Goal: Task Accomplishment & Management: Complete application form

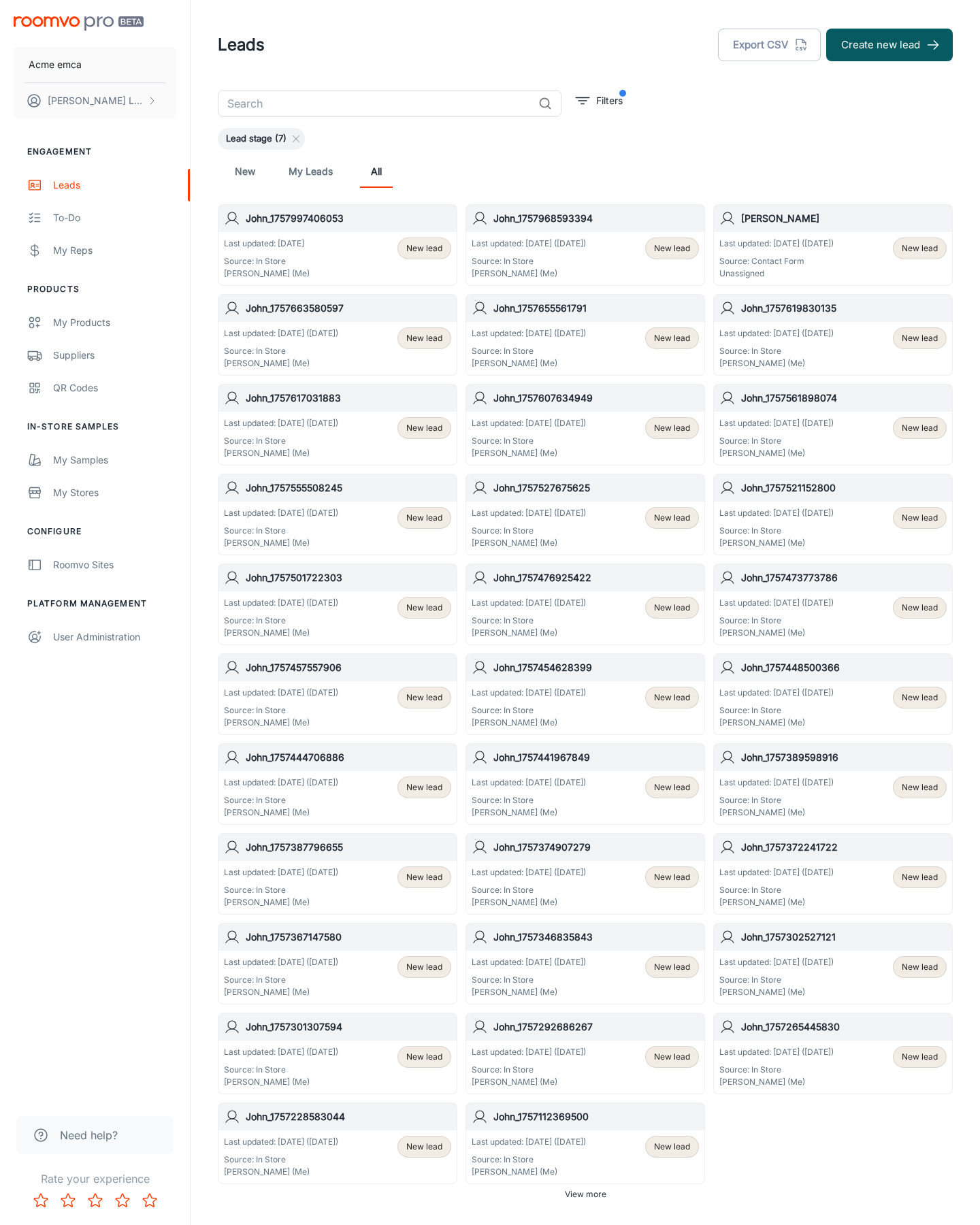
click at [889, 45] on button "Create new lead" at bounding box center [889, 44] width 127 height 33
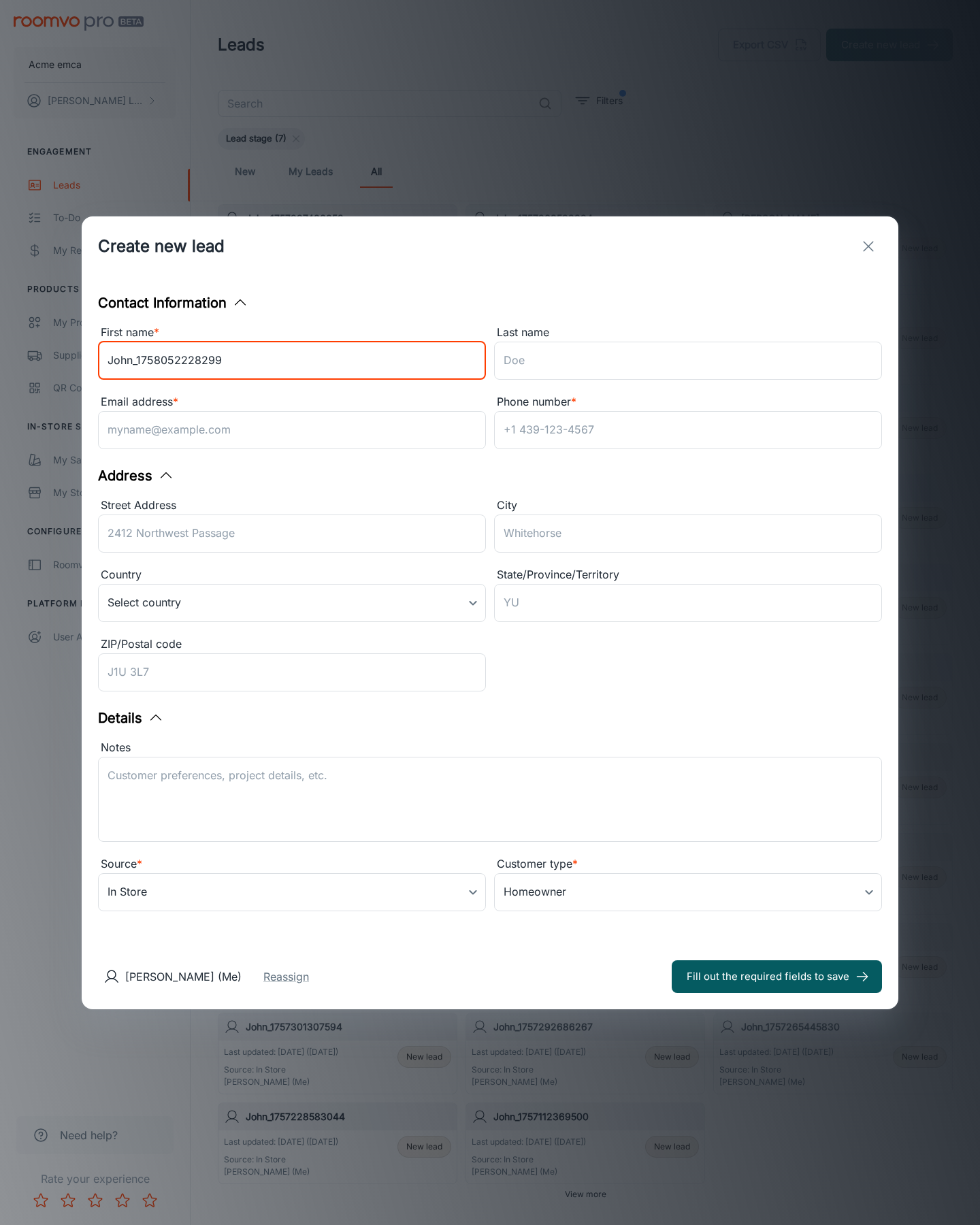
type input "John_1758052228299"
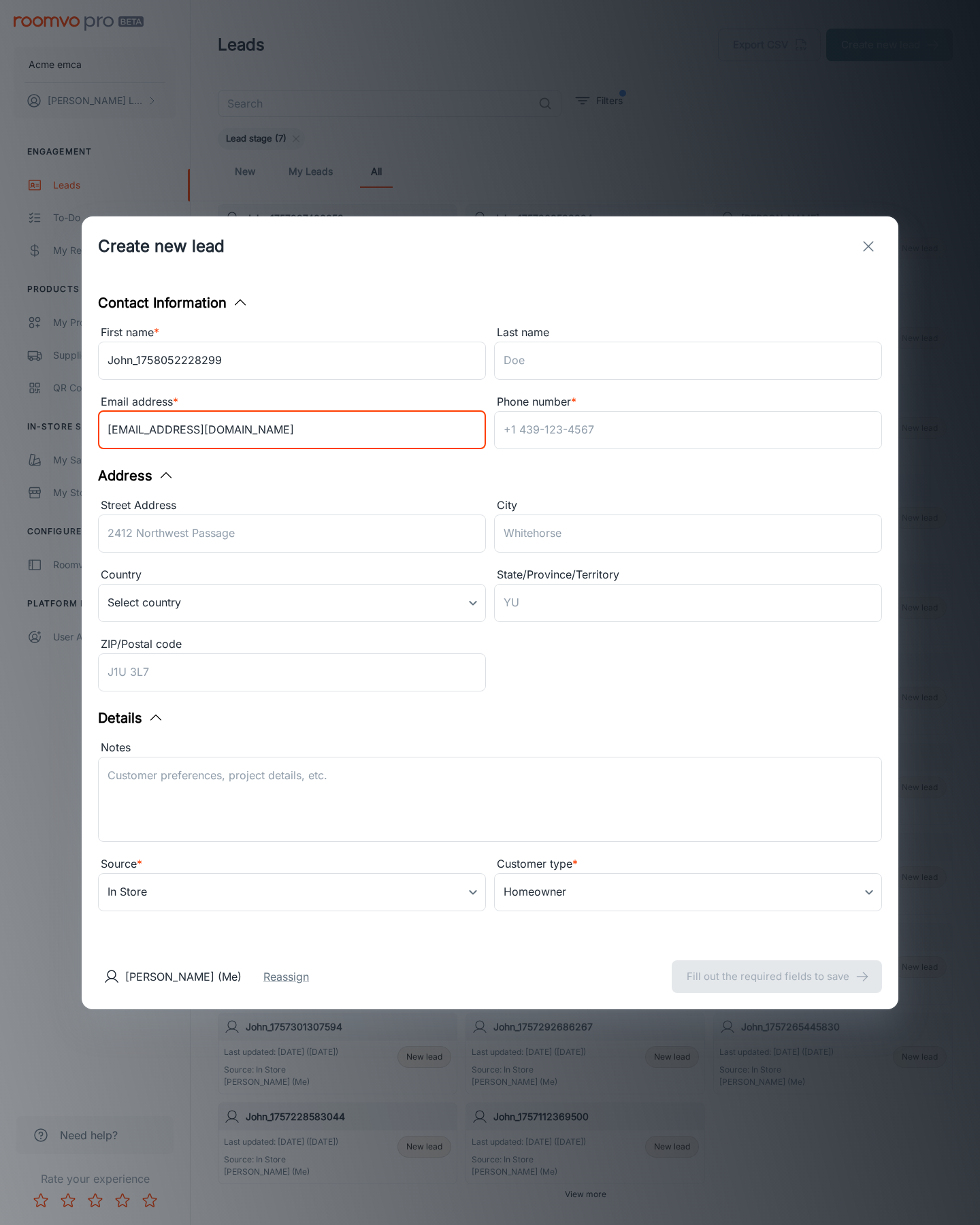
type input "[EMAIL_ADDRESS][DOMAIN_NAME]"
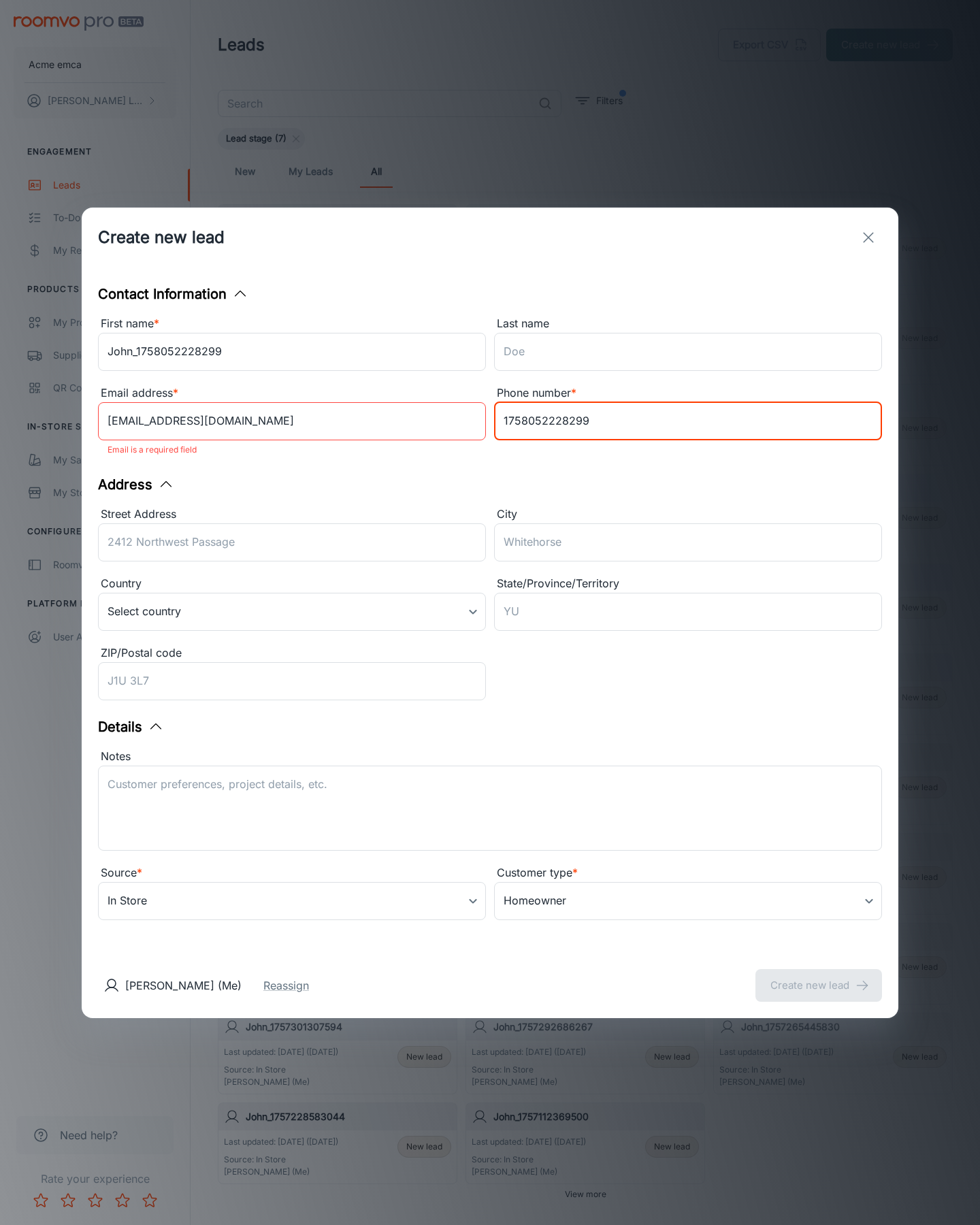
type input "1758052228299"
click at [818, 975] on button "Create new lead" at bounding box center [819, 985] width 127 height 33
